Goal: Task Accomplishment & Management: Manage account settings

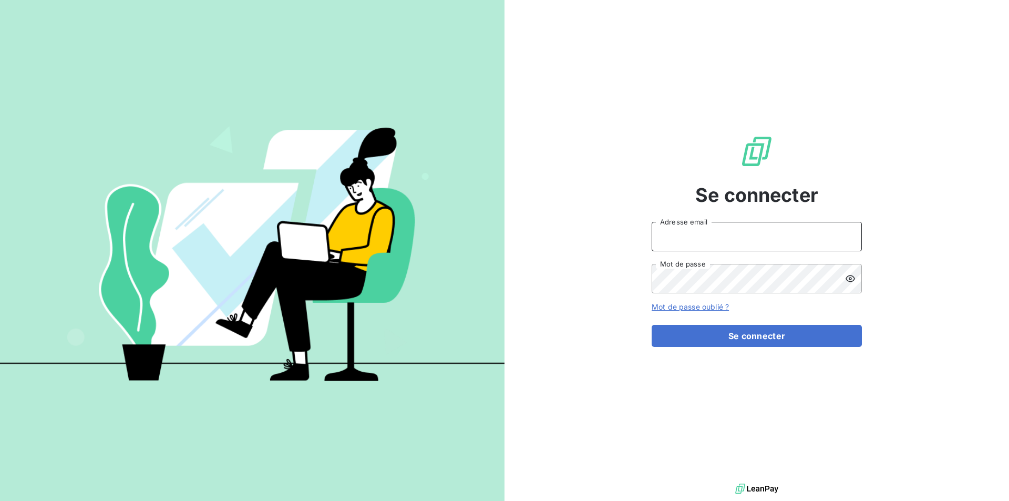
type input "[PERSON_NAME][EMAIL_ADDRESS][PERSON_NAME][DOMAIN_NAME]"
click at [722, 237] on input "[PERSON_NAME][EMAIL_ADDRESS][PERSON_NAME][DOMAIN_NAME]" at bounding box center [757, 236] width 210 height 29
click at [822, 192] on div "Se connecter [PERSON_NAME][EMAIL_ADDRESS][PERSON_NAME][DOMAIN_NAME] Adresse ema…" at bounding box center [757, 240] width 210 height 481
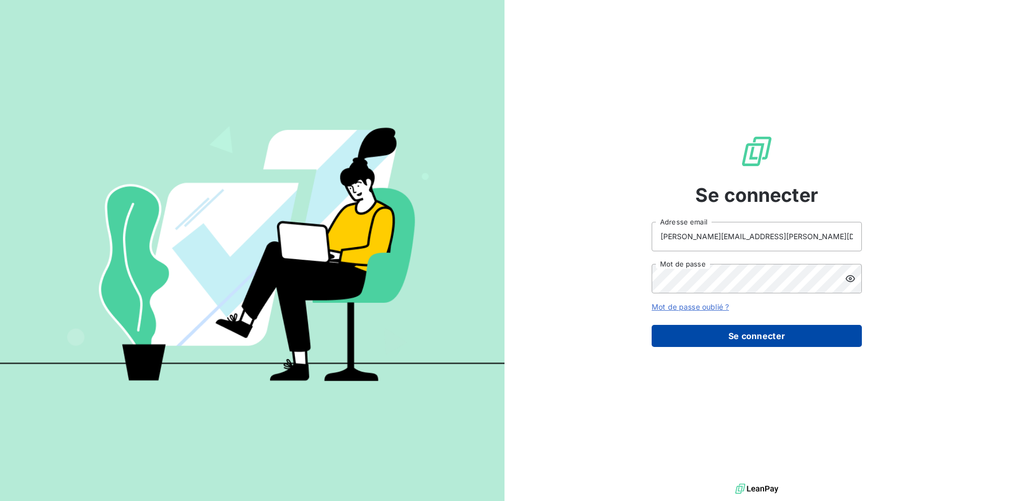
click at [757, 344] on button "Se connecter" at bounding box center [757, 336] width 210 height 22
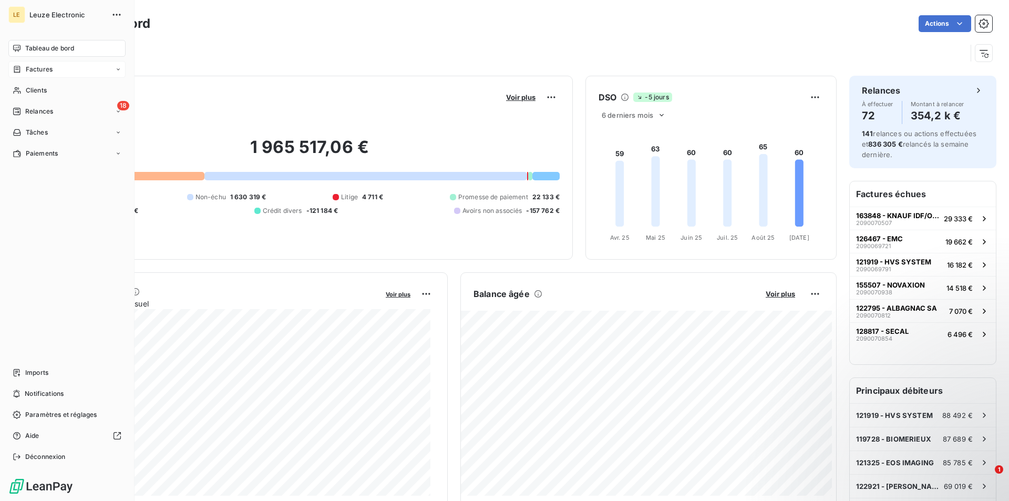
click at [55, 74] on div "Factures" at bounding box center [66, 69] width 117 height 17
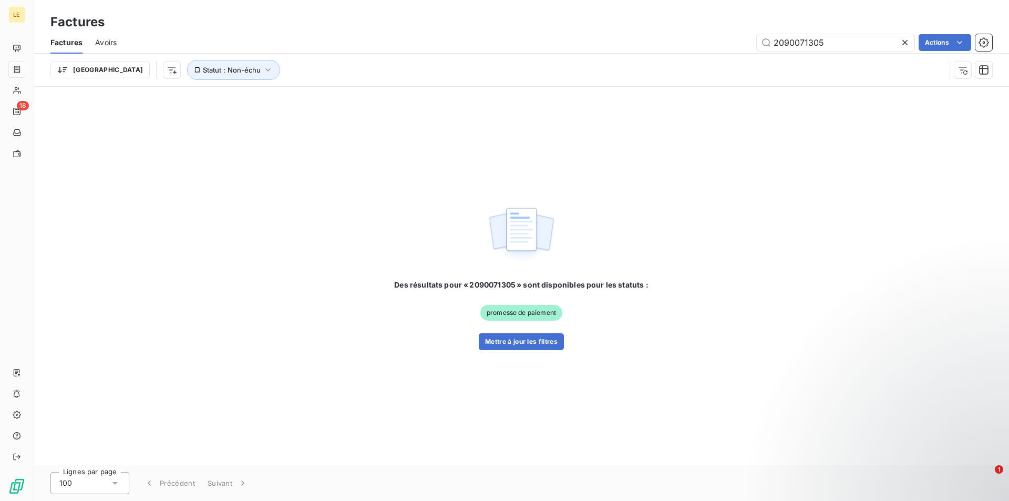
click at [907, 47] on icon at bounding box center [905, 42] width 11 height 11
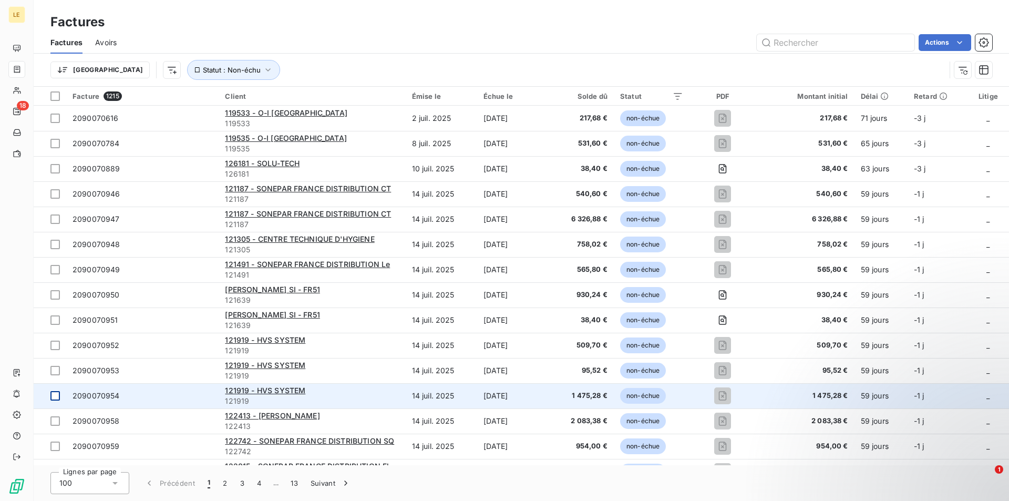
scroll to position [53, 0]
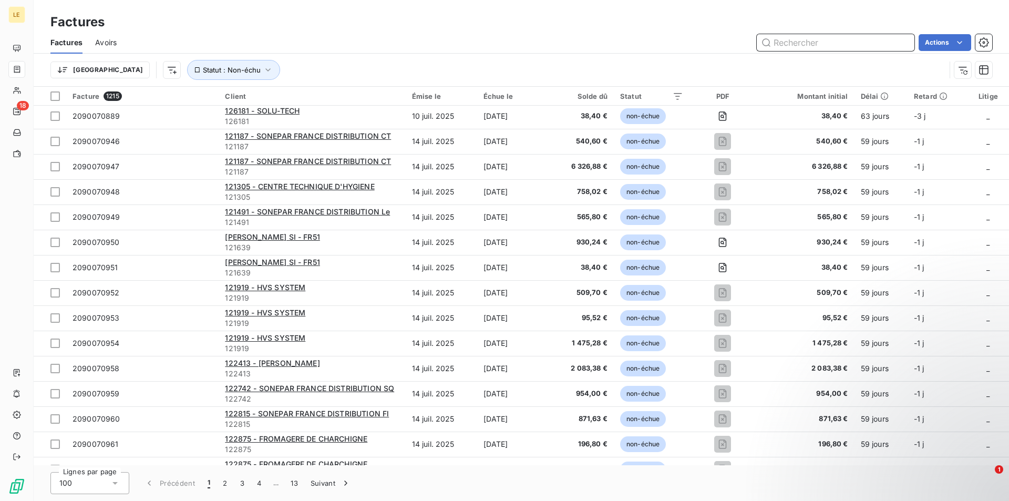
click at [834, 41] on input "text" at bounding box center [836, 42] width 158 height 17
paste input "2090070075"
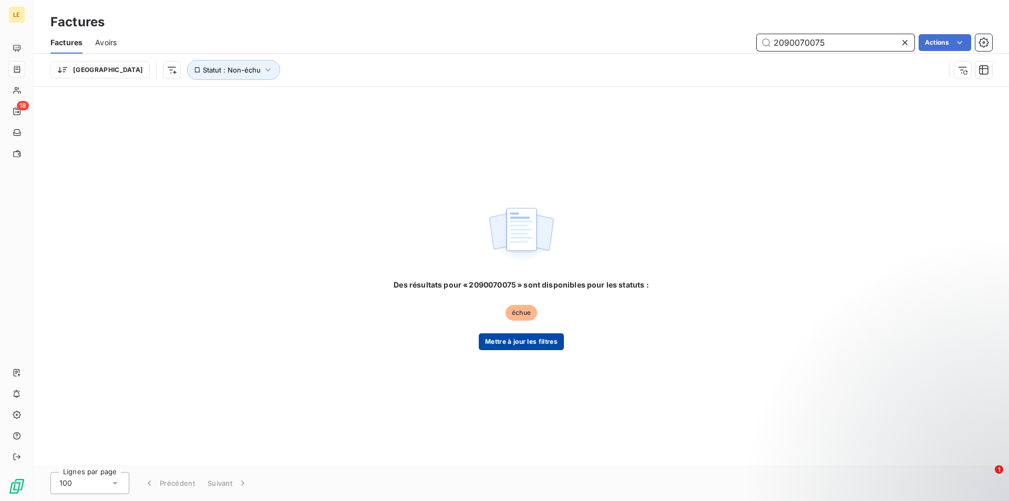
type input "2090070075"
click at [519, 342] on button "Mettre à jour les filtres" at bounding box center [521, 341] width 85 height 17
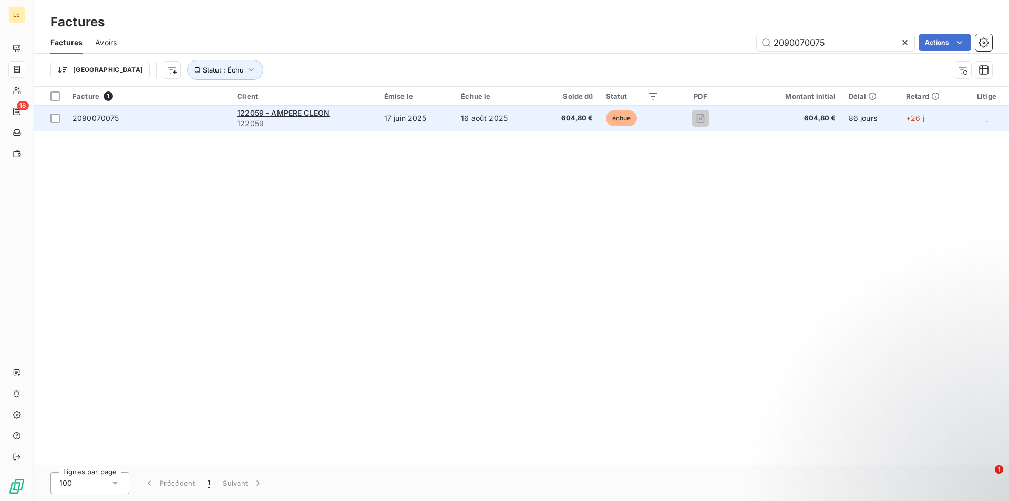
click at [345, 119] on span "122059" at bounding box center [304, 123] width 135 height 11
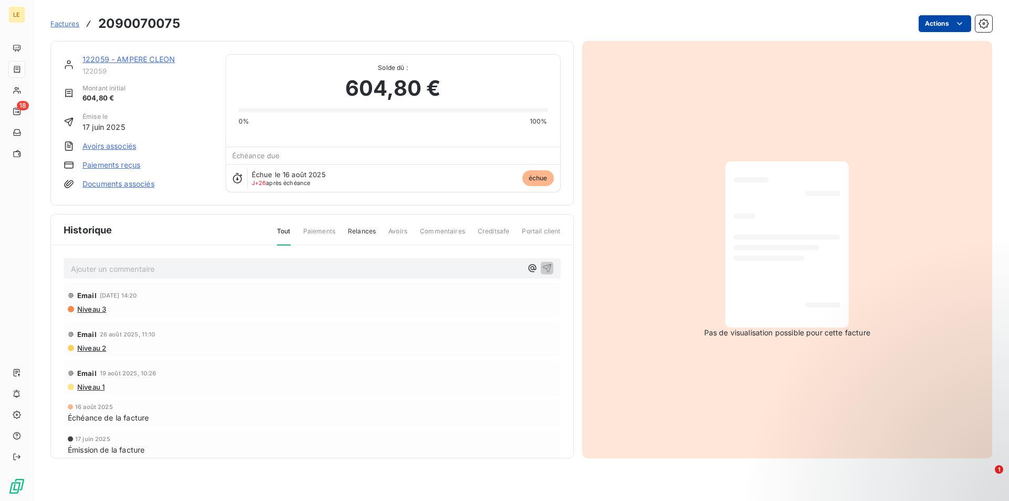
click at [968, 18] on html "LE 18 Factures 2090070075 Actions 122059 - AMPERE [PERSON_NAME] 122059 Montant …" at bounding box center [504, 250] width 1009 height 501
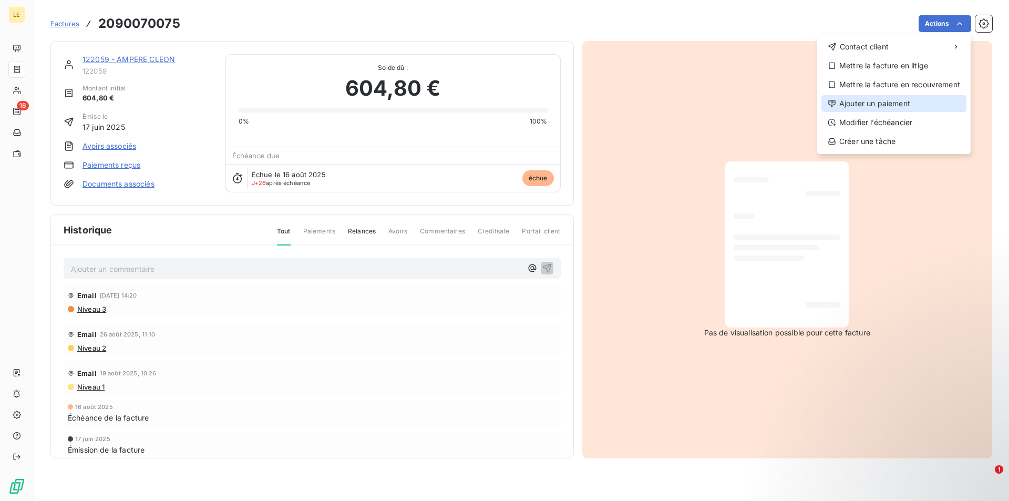
click at [899, 106] on div "Ajouter un paiement" at bounding box center [893, 103] width 145 height 17
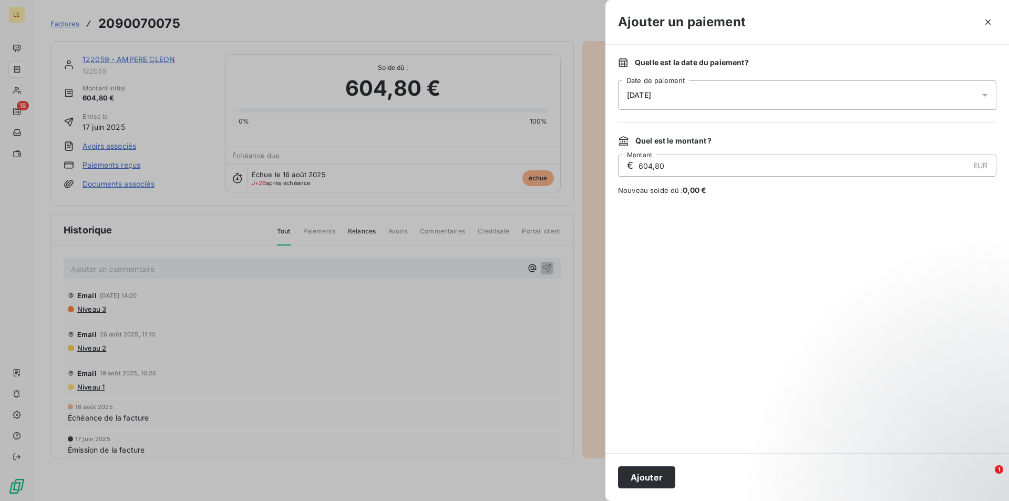
click at [536, 19] on div at bounding box center [504, 250] width 1009 height 501
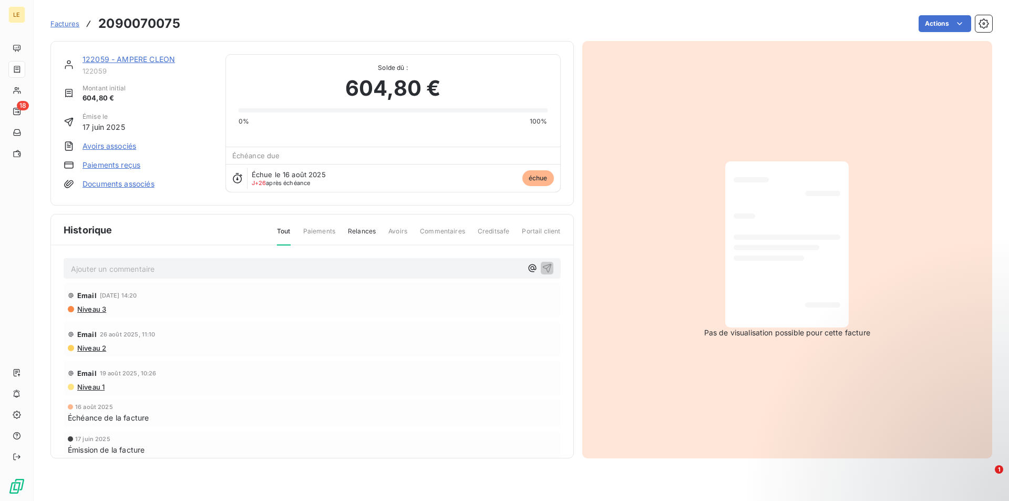
click at [65, 25] on span "Factures" at bounding box center [64, 23] width 29 height 8
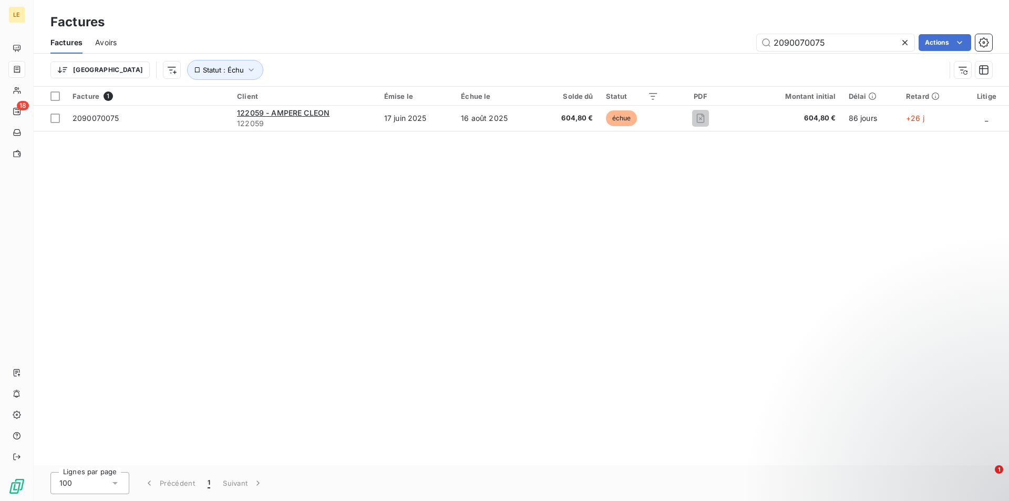
drag, startPoint x: 853, startPoint y: 40, endPoint x: 691, endPoint y: 53, distance: 162.3
click at [692, 52] on div "Factures Avoirs 2090070075 Actions" at bounding box center [521, 43] width 975 height 22
click at [904, 44] on icon at bounding box center [905, 42] width 11 height 11
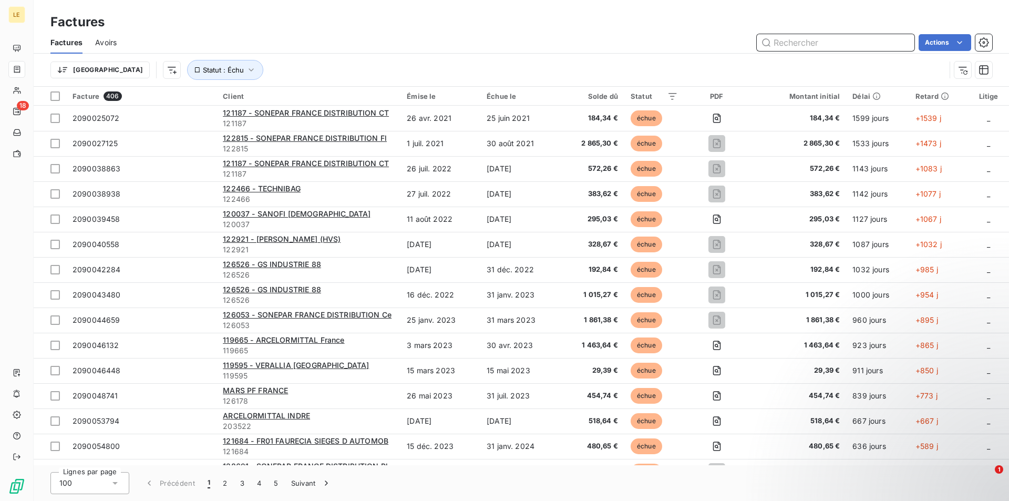
click at [855, 47] on input "text" at bounding box center [836, 42] width 158 height 17
paste input "2090070878"
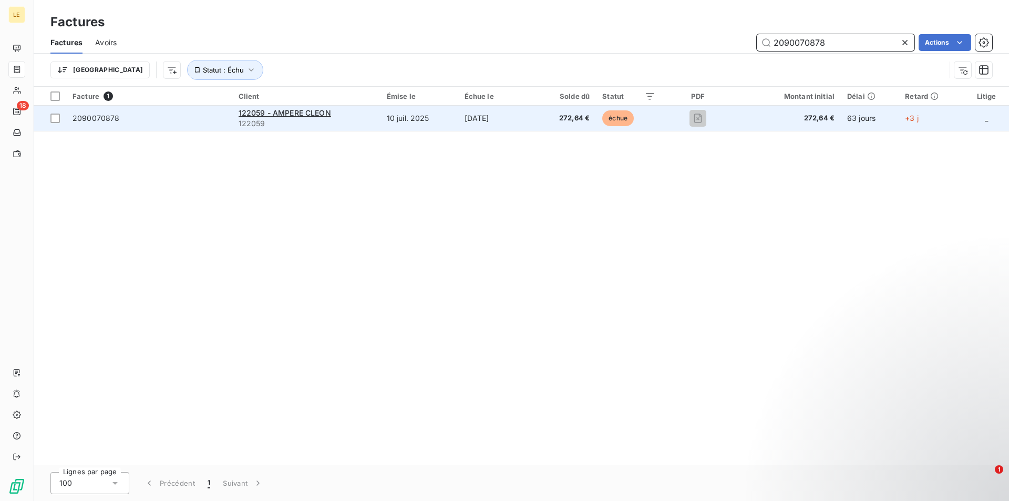
type input "2090070878"
click at [332, 121] on span "122059" at bounding box center [307, 123] width 136 height 11
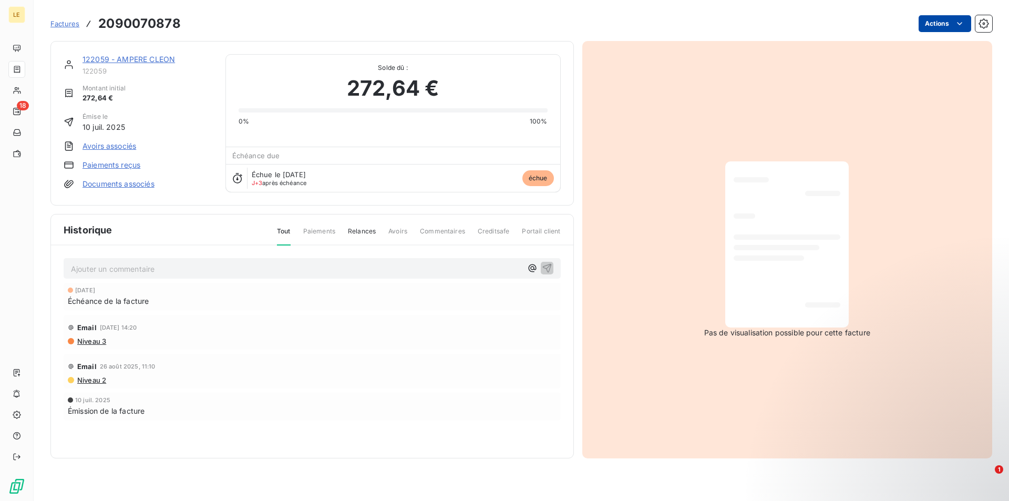
click at [969, 29] on html "LE 18 Factures 2090070878 Actions 122059 - AMPERE [PERSON_NAME] 122059 Montant …" at bounding box center [504, 250] width 1009 height 501
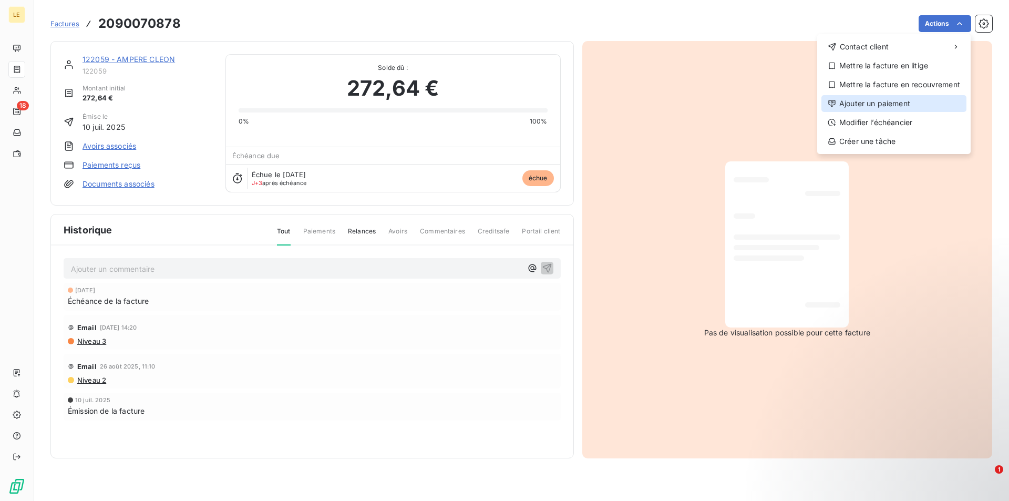
click at [886, 111] on div "Ajouter un paiement" at bounding box center [893, 103] width 145 height 17
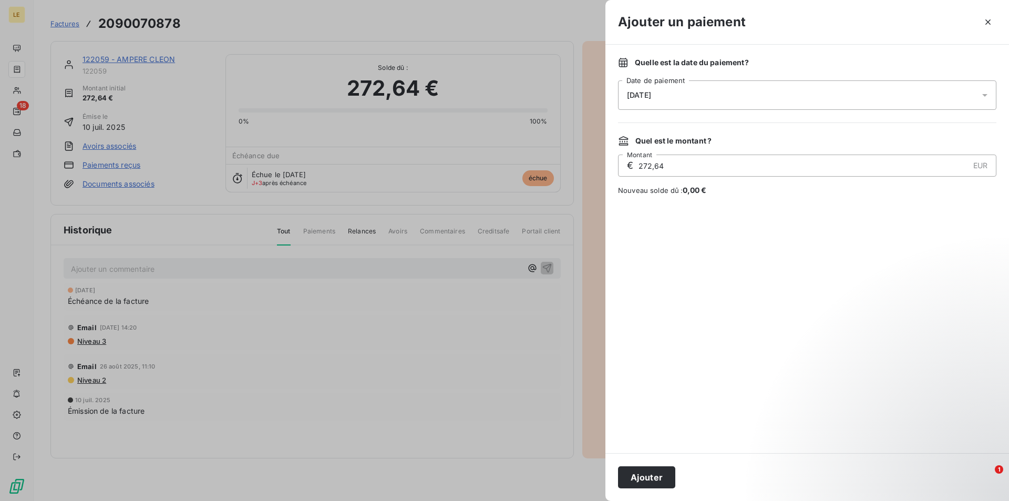
click at [688, 104] on div "[DATE]" at bounding box center [807, 94] width 378 height 29
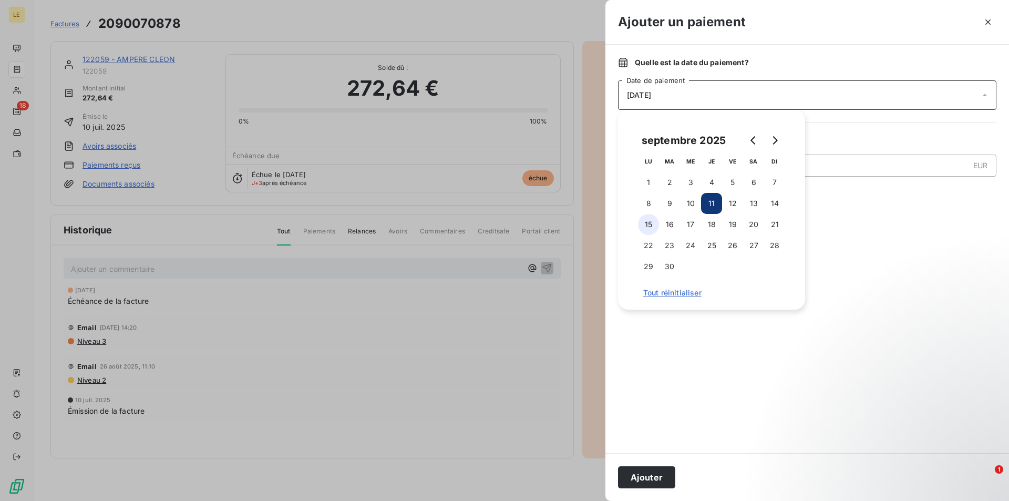
click at [652, 226] on button "15" at bounding box center [648, 224] width 21 height 21
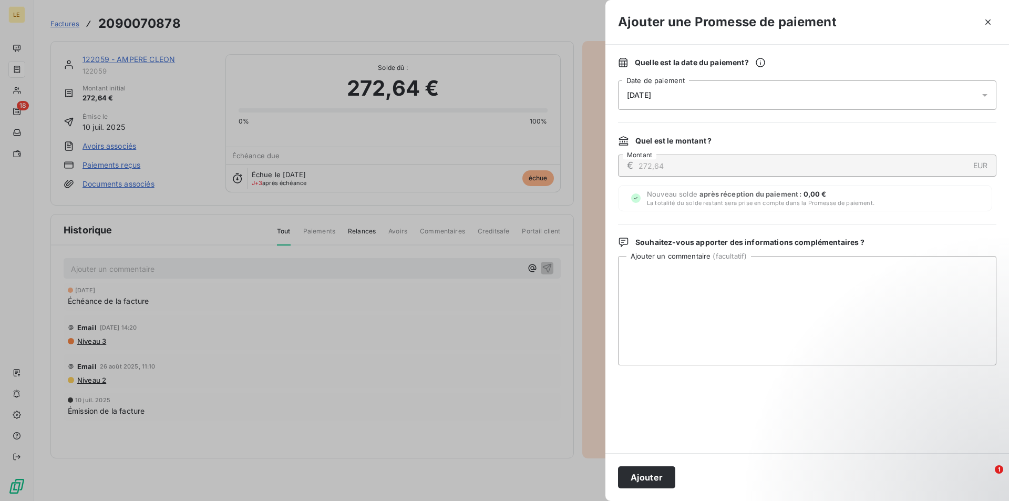
click at [658, 420] on div at bounding box center [807, 409] width 378 height 63
click at [651, 479] on button "Ajouter" at bounding box center [646, 477] width 57 height 22
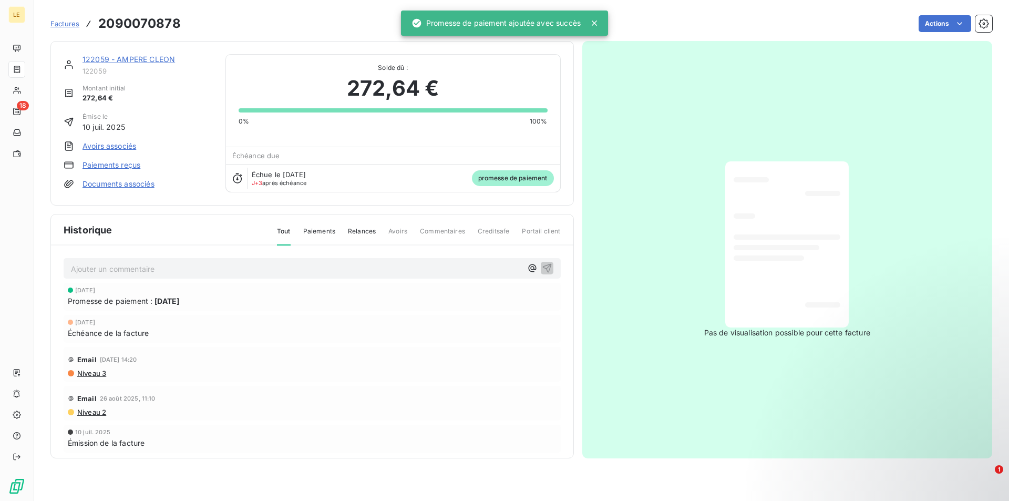
click at [60, 26] on span "Factures" at bounding box center [64, 23] width 29 height 8
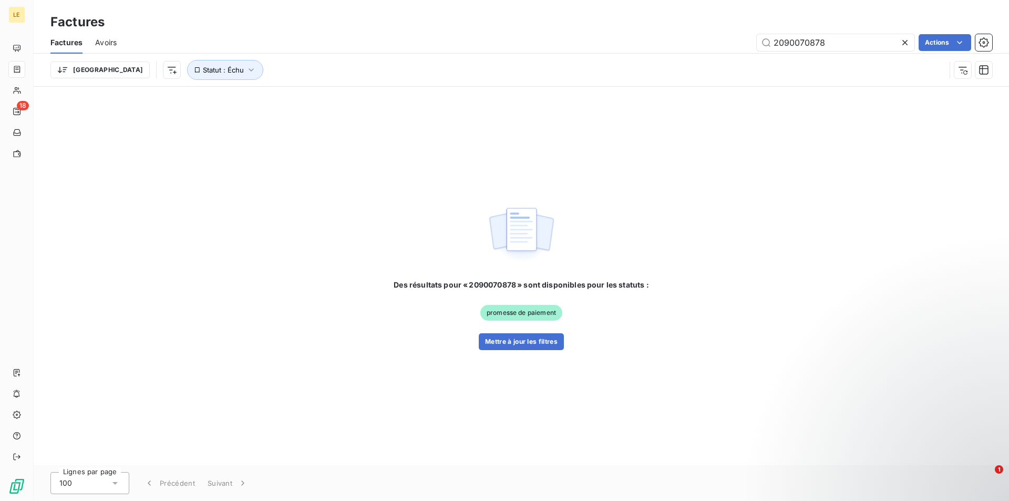
click at [903, 41] on icon at bounding box center [904, 42] width 5 height 5
click at [881, 43] on input "text" at bounding box center [836, 42] width 158 height 17
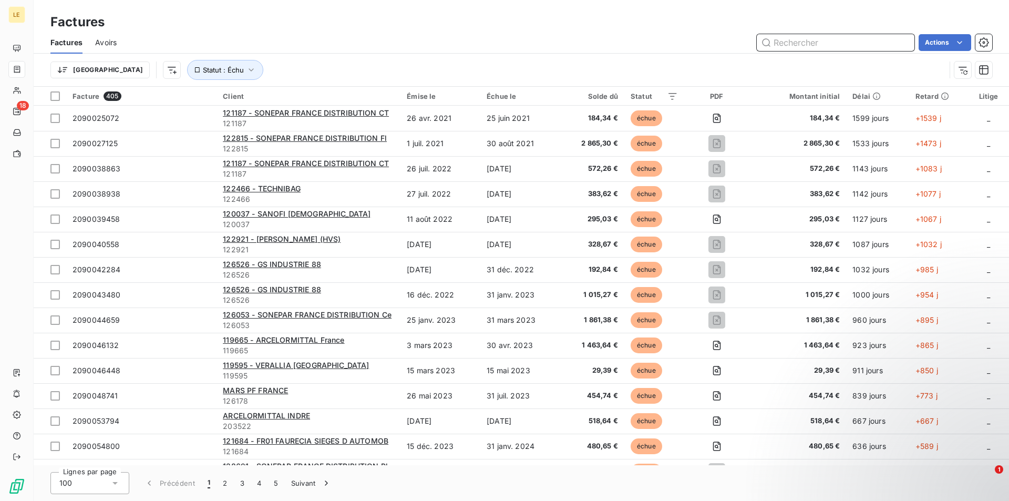
paste input "2090071313"
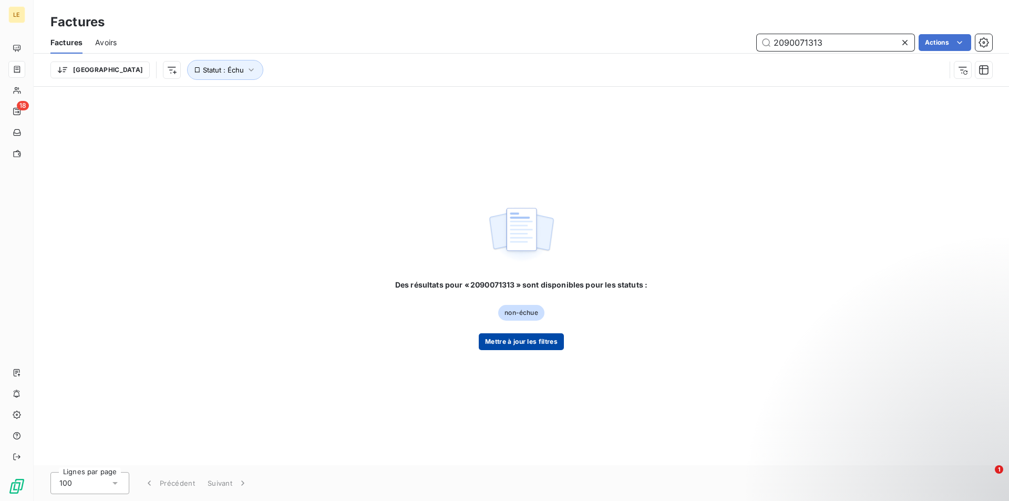
type input "2090071313"
click at [509, 334] on button "Mettre à jour les filtres" at bounding box center [521, 341] width 85 height 17
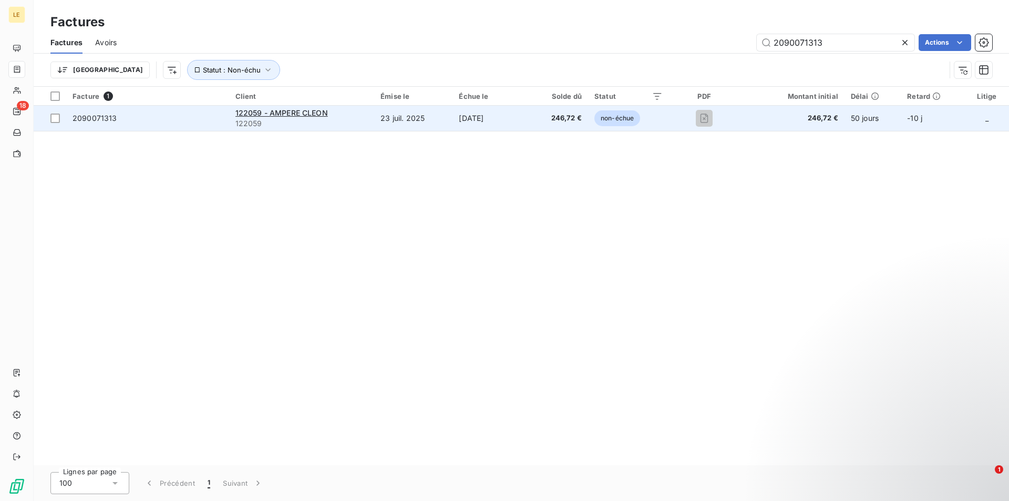
click at [452, 117] on td "[DATE]" at bounding box center [490, 118] width 76 height 25
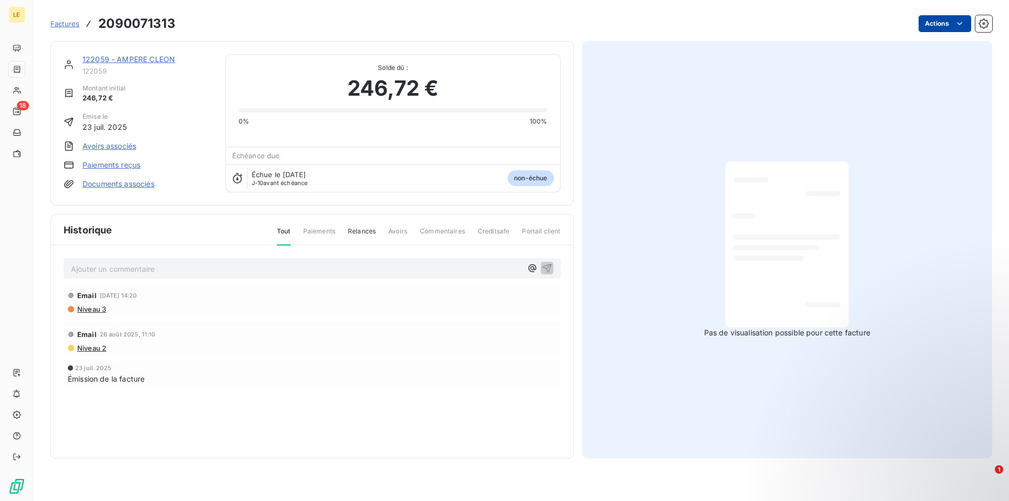
click at [950, 17] on html "LE 18 Factures 2090071313 Actions 122059 - AMPERE [PERSON_NAME] 122059 Montant …" at bounding box center [504, 250] width 1009 height 501
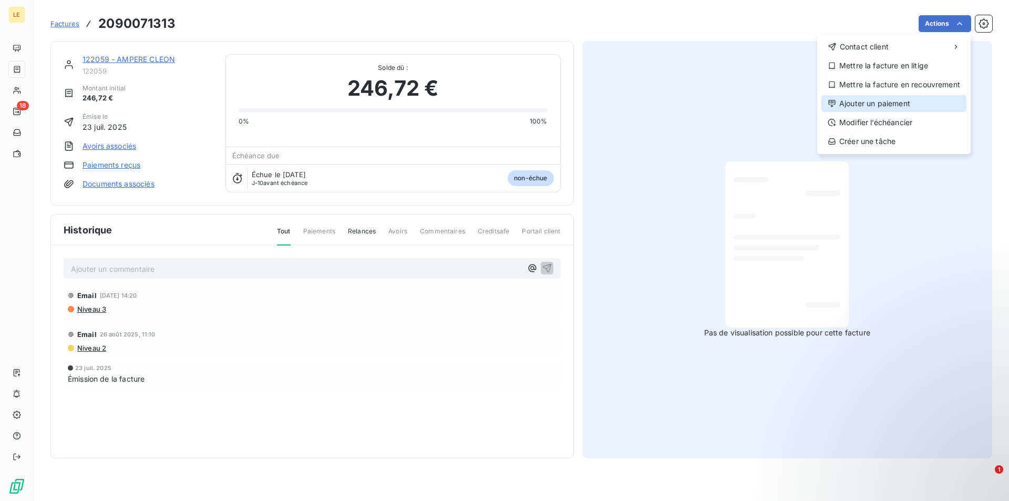
click at [877, 109] on div "Ajouter un paiement" at bounding box center [893, 103] width 145 height 17
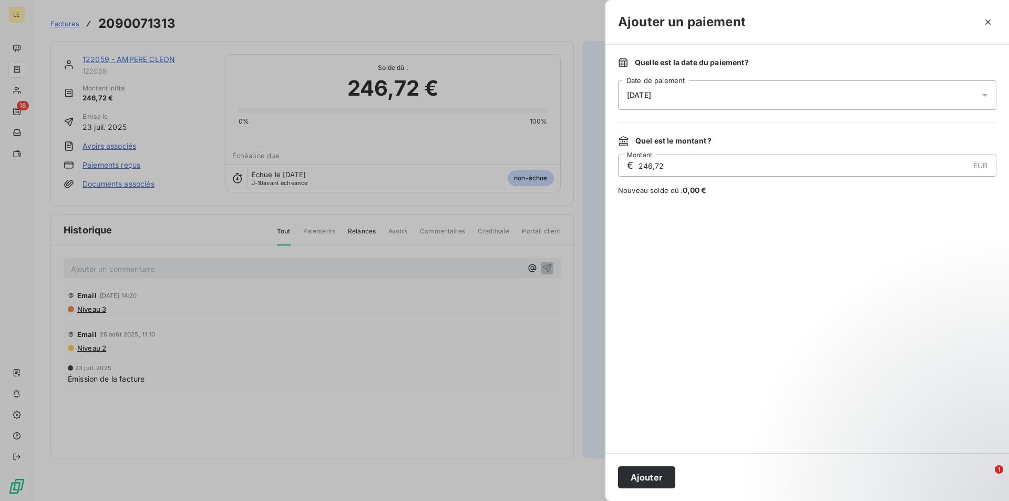
click at [712, 102] on div "[DATE]" at bounding box center [807, 94] width 378 height 29
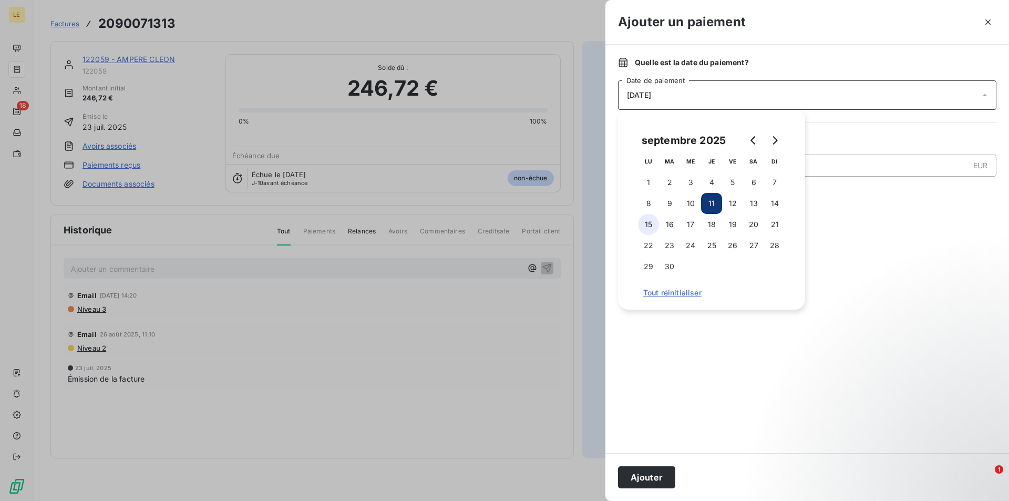
click at [645, 230] on button "15" at bounding box center [648, 224] width 21 height 21
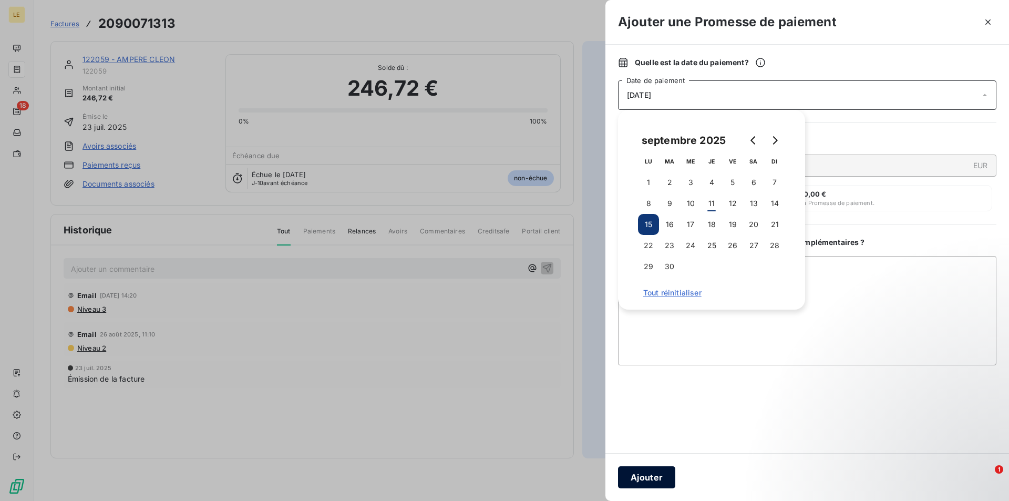
click at [655, 481] on button "Ajouter" at bounding box center [646, 477] width 57 height 22
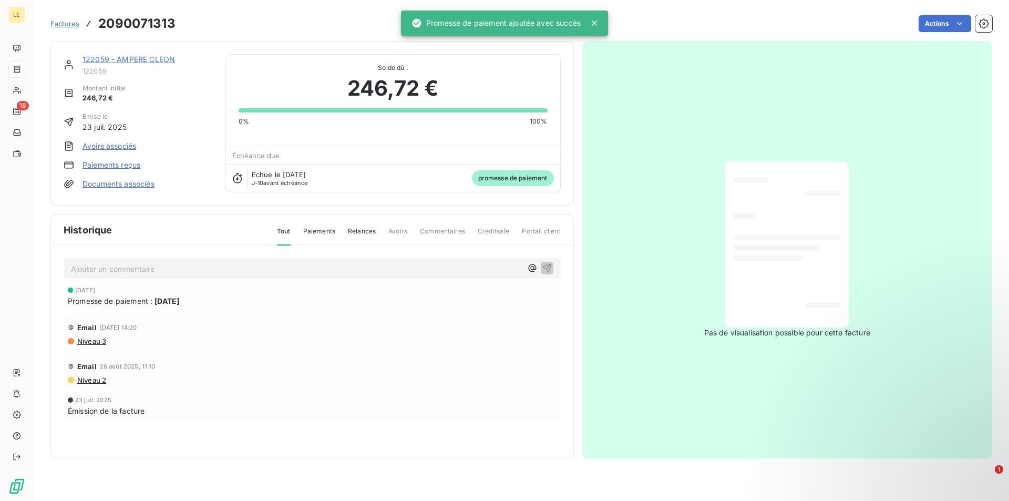
click at [68, 25] on span "Factures" at bounding box center [64, 23] width 29 height 8
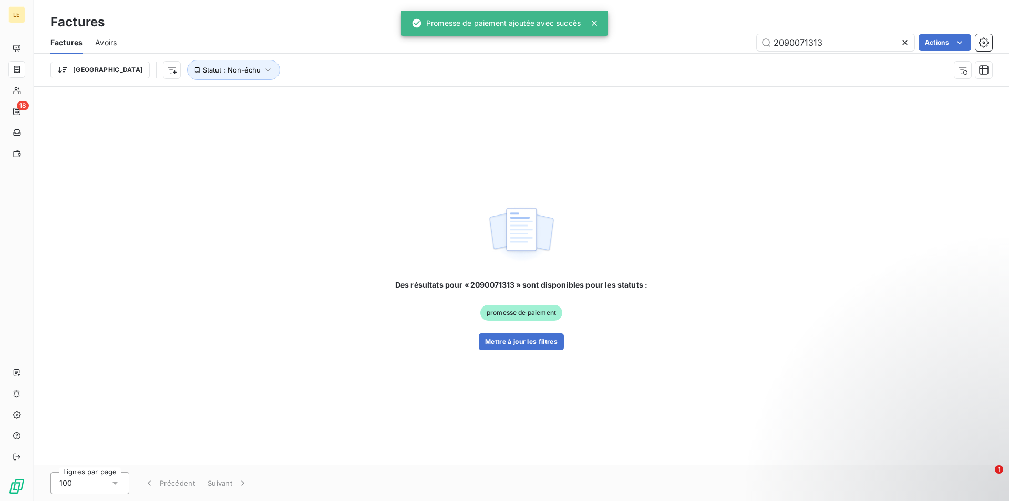
click at [904, 42] on icon at bounding box center [905, 42] width 11 height 11
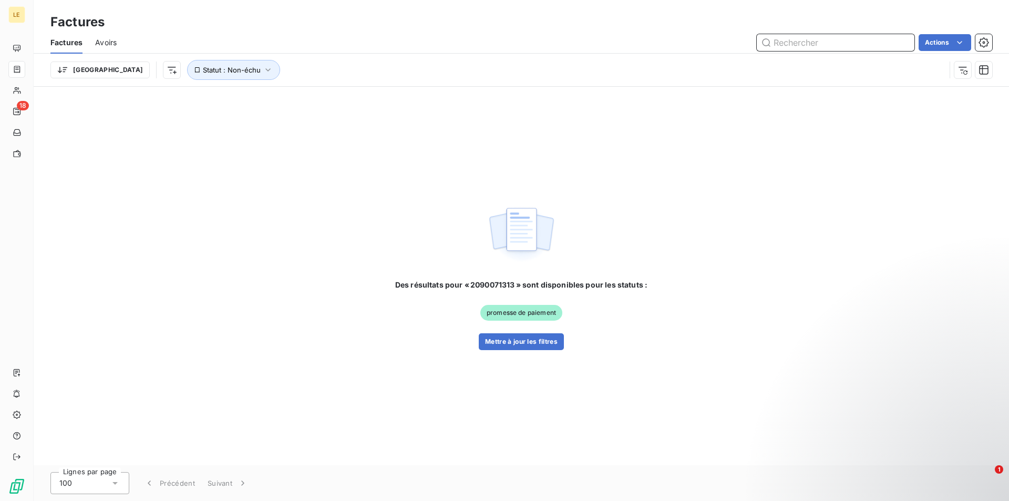
click at [841, 43] on input "text" at bounding box center [836, 42] width 158 height 17
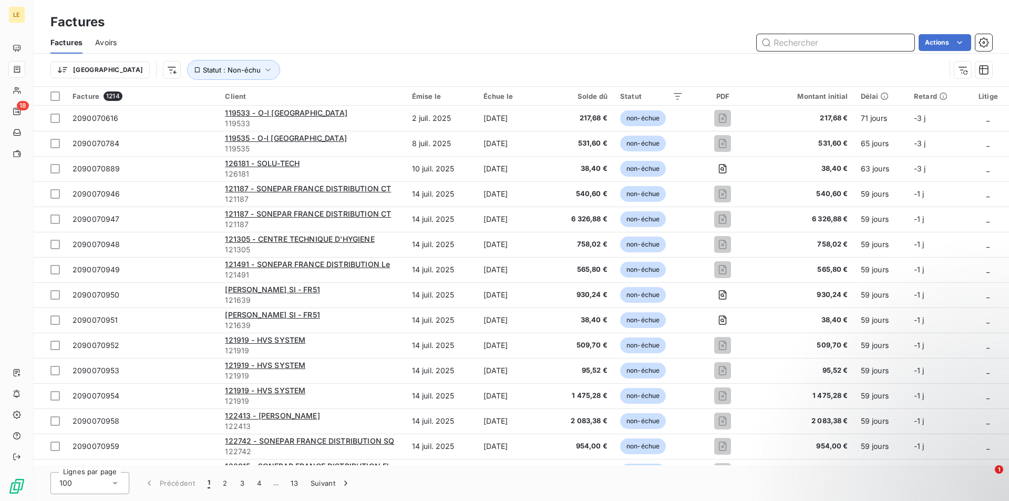
paste input "2090071635"
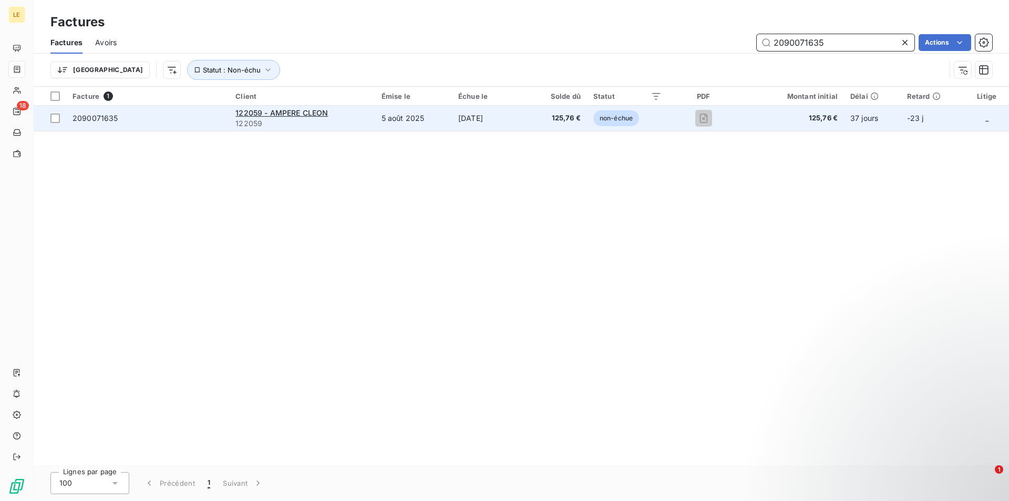
type input "2090071635"
click at [347, 129] on td "122059 - AMPERE [PERSON_NAME] 122059" at bounding box center [302, 118] width 146 height 25
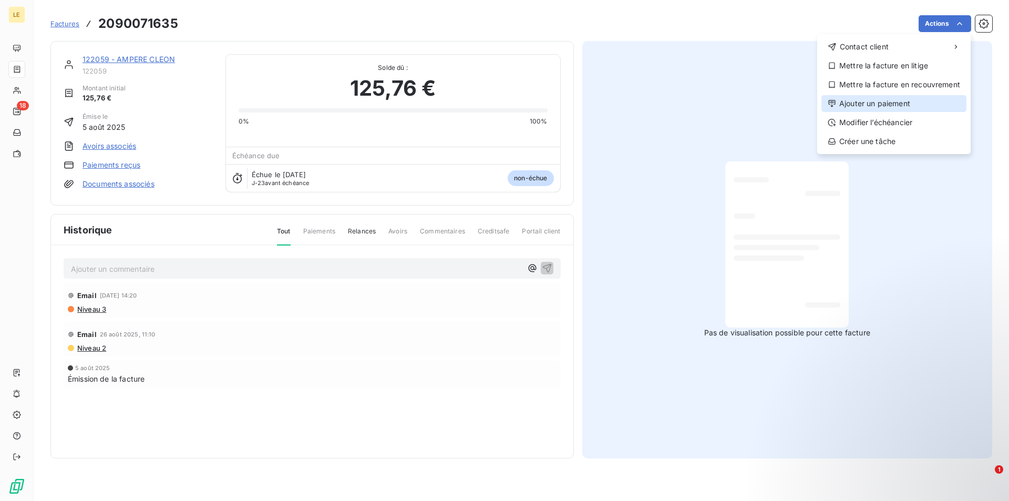
click at [871, 104] on div "Ajouter un paiement" at bounding box center [893, 103] width 145 height 17
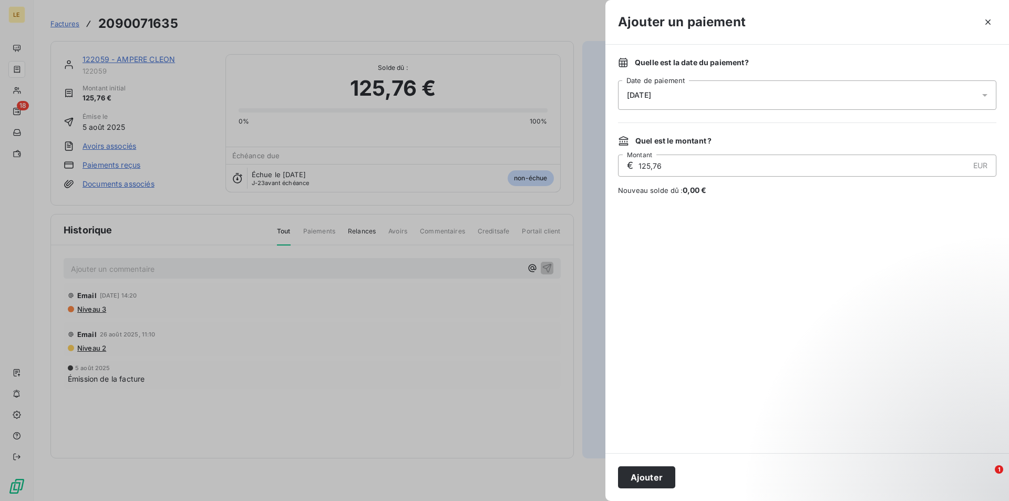
click at [721, 88] on div "[DATE]" at bounding box center [807, 94] width 378 height 29
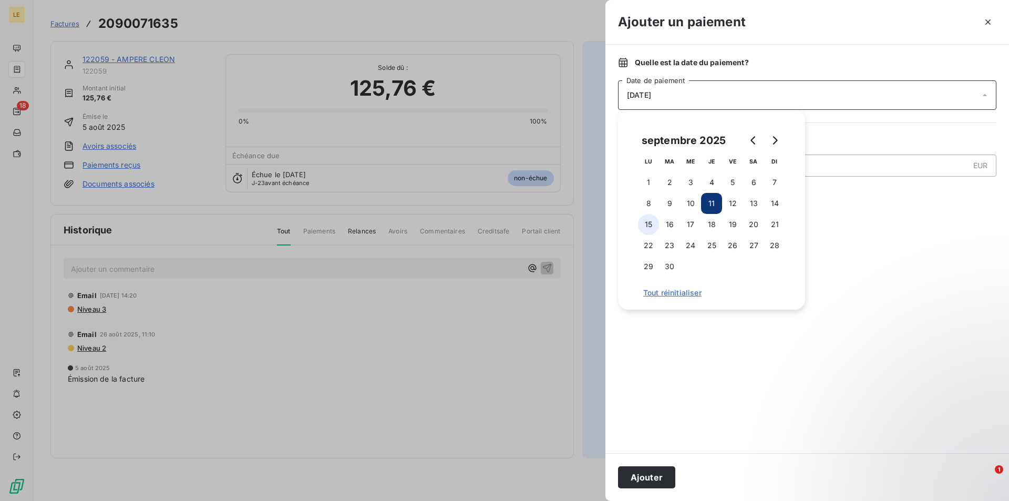
click at [648, 230] on button "15" at bounding box center [648, 224] width 21 height 21
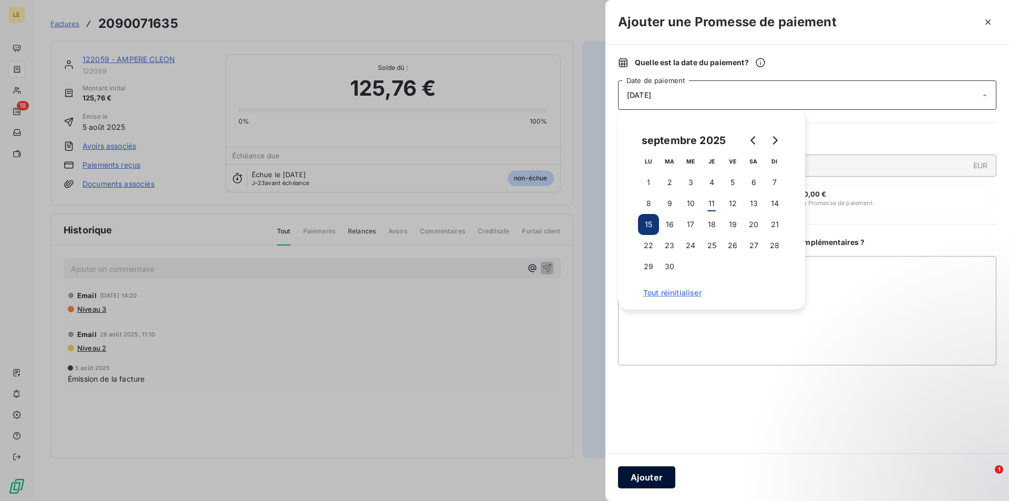
click at [648, 474] on button "Ajouter" at bounding box center [646, 477] width 57 height 22
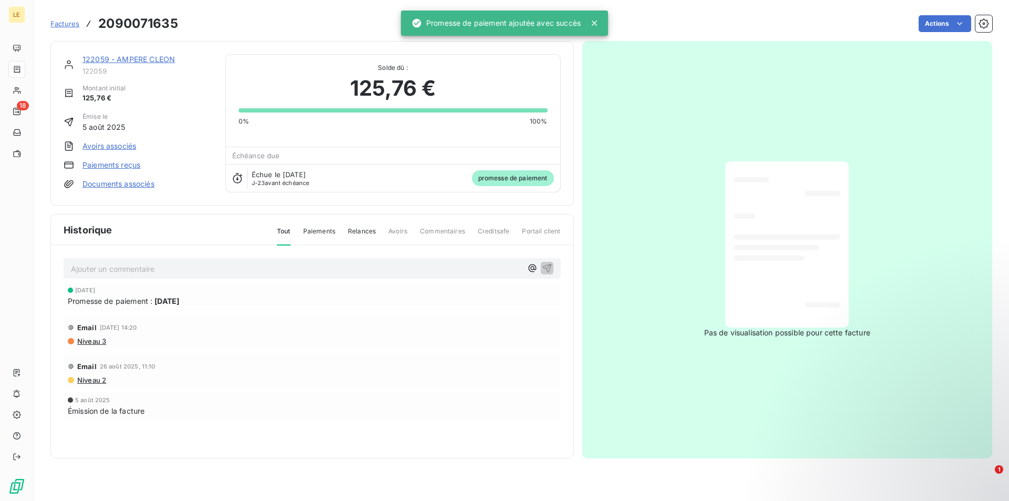
click at [571, 316] on div "Ajouter un commentaire ﻿ [DATE] Promesse de paiement : [DATE] Email [DATE] 14:2…" at bounding box center [312, 353] width 522 height 217
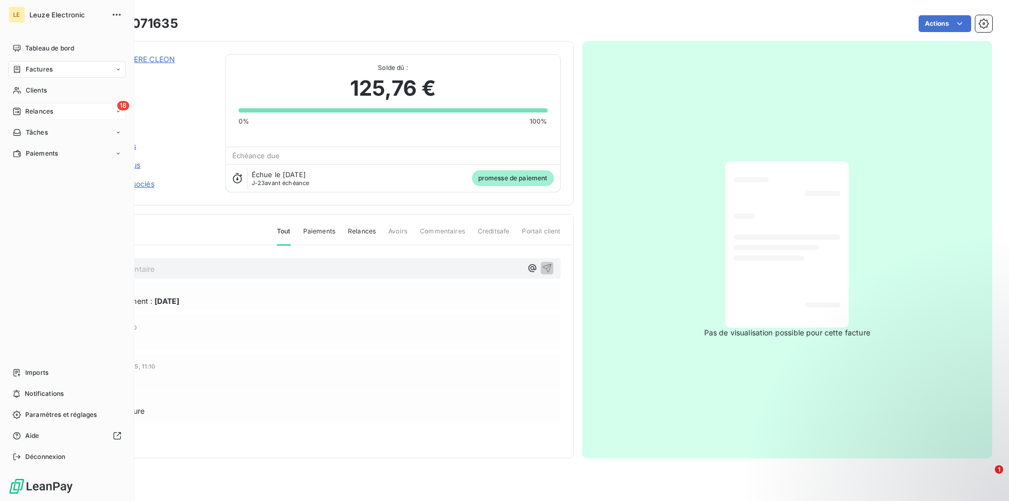
click at [29, 109] on span "Relances" at bounding box center [39, 111] width 28 height 9
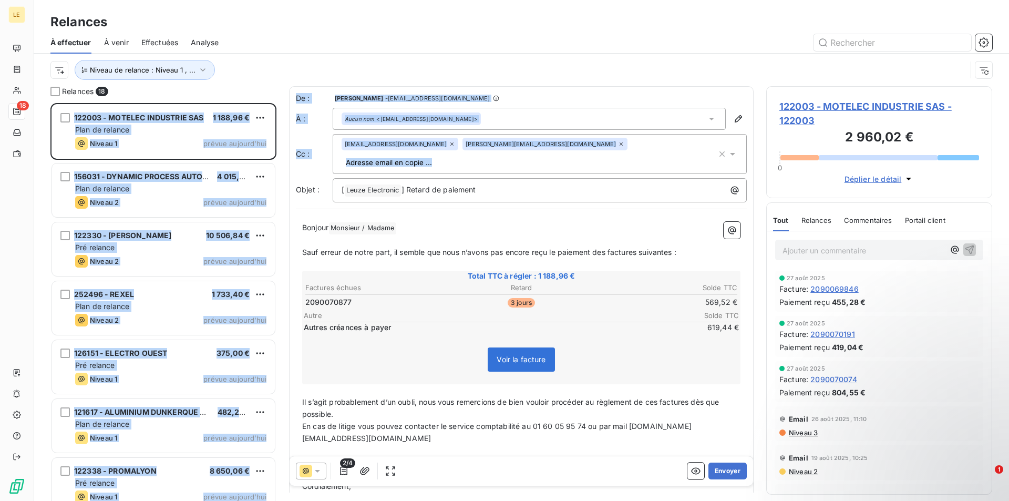
click at [282, 180] on div "Relances 18 122003 - MOTELEC INDUSTRIE SAS 1 188,96 € Plan de relance Niveau 1 …" at bounding box center [521, 293] width 975 height 415
click at [284, 179] on div "Relances 18 122003 - MOTELEC INDUSTRIE SAS 1 188,96 € Plan de relance Niveau 1 …" at bounding box center [521, 293] width 975 height 415
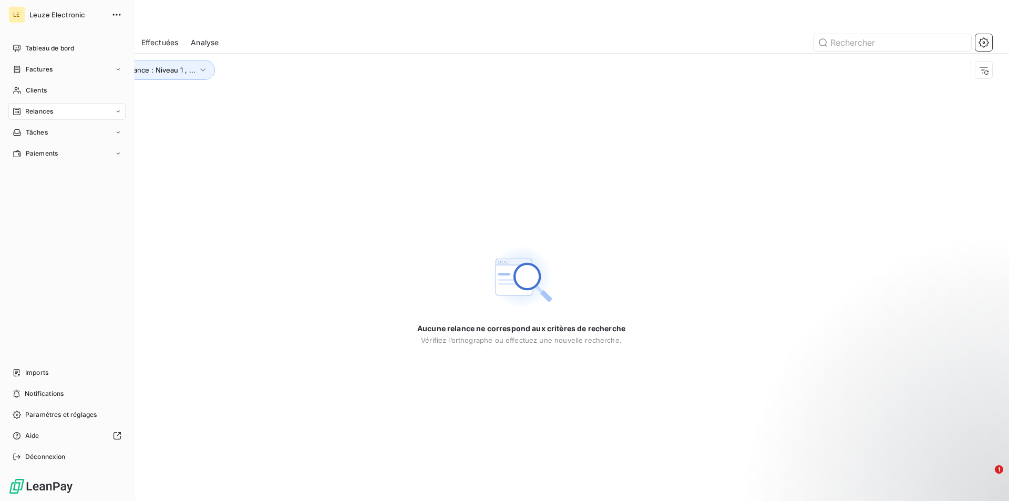
click at [122, 116] on div "Relances" at bounding box center [66, 111] width 117 height 17
click at [120, 113] on icon at bounding box center [118, 111] width 6 height 6
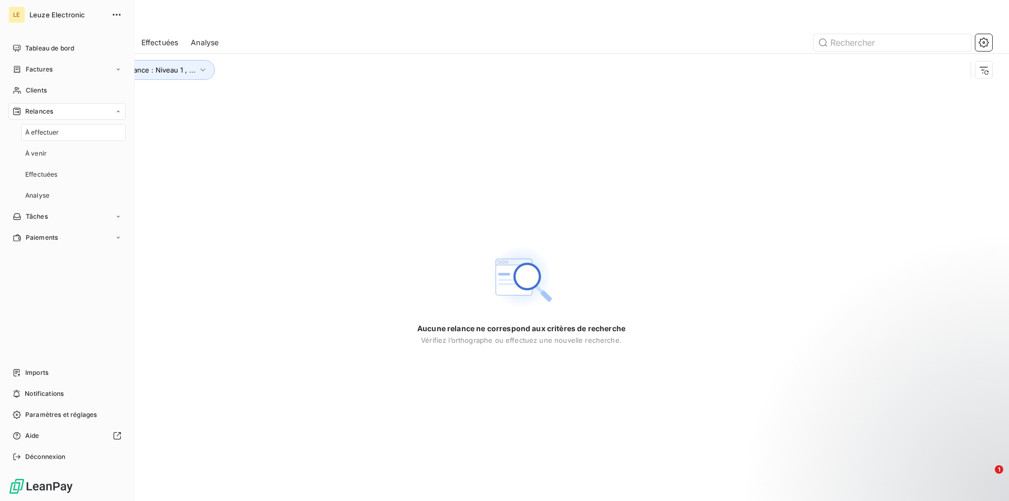
click at [120, 113] on icon at bounding box center [118, 111] width 6 height 6
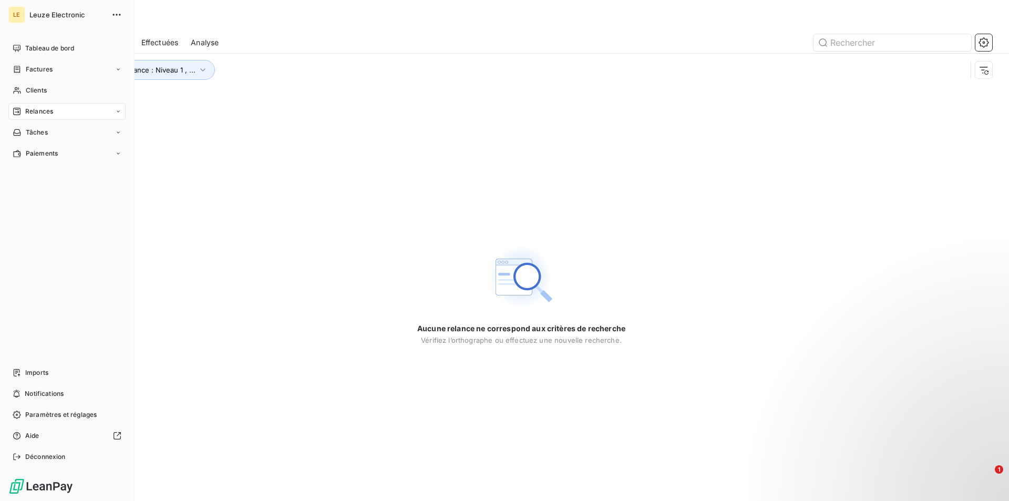
click at [120, 113] on icon at bounding box center [118, 111] width 6 height 6
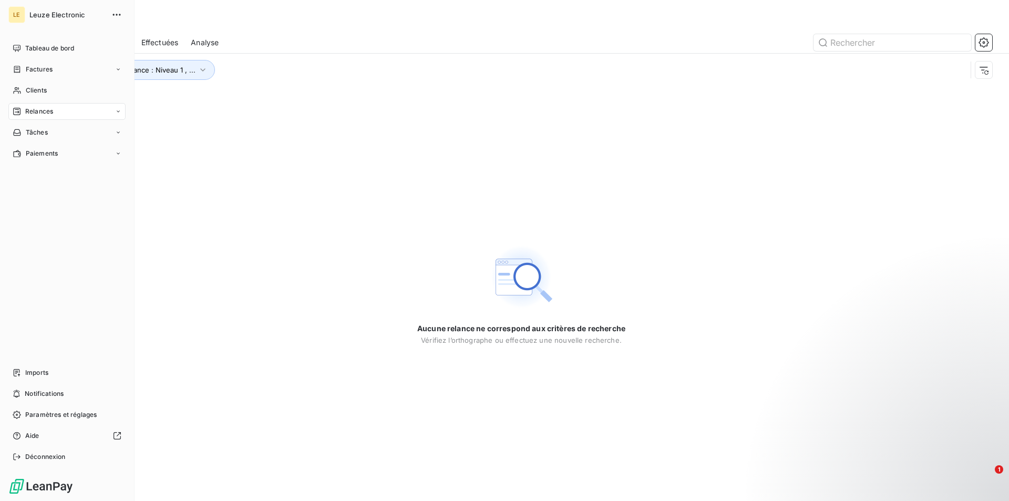
click at [120, 113] on icon at bounding box center [118, 111] width 6 height 6
